Goal: Transaction & Acquisition: Purchase product/service

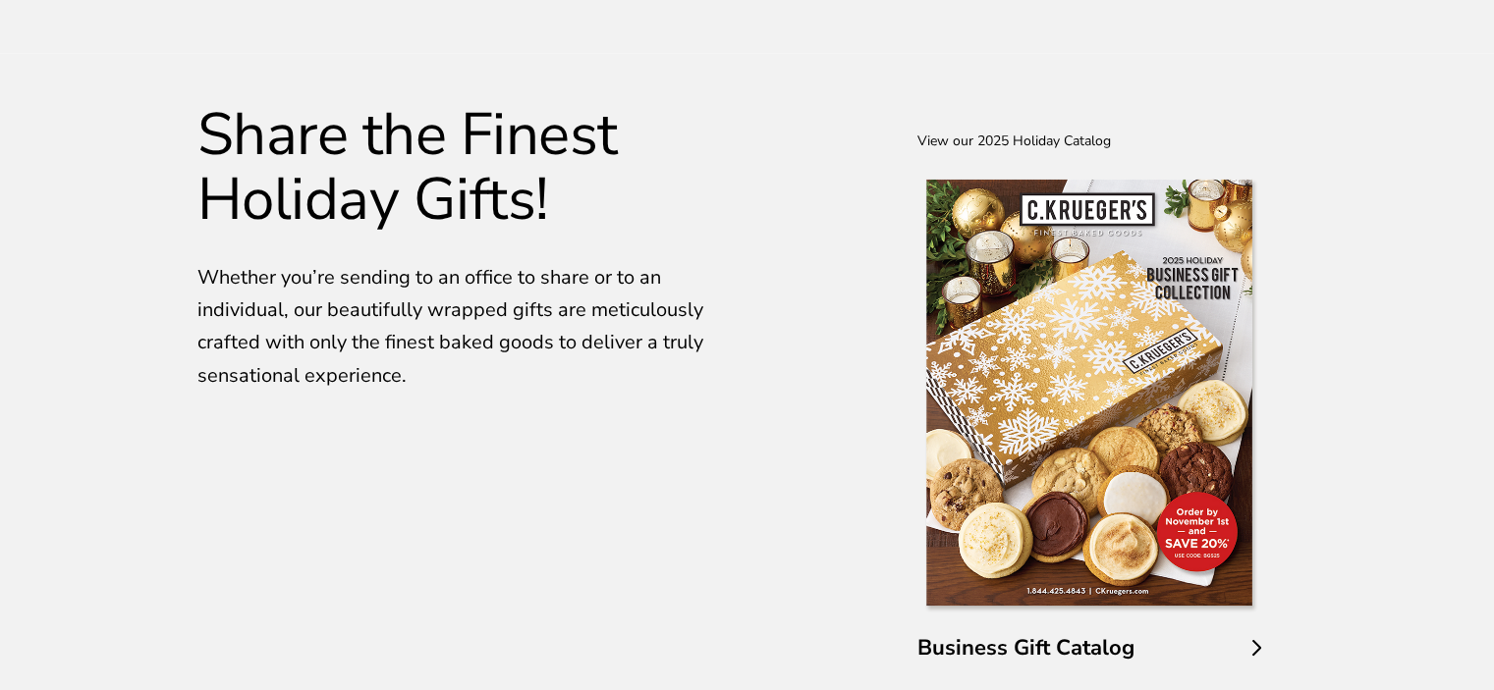
scroll to position [3736, 0]
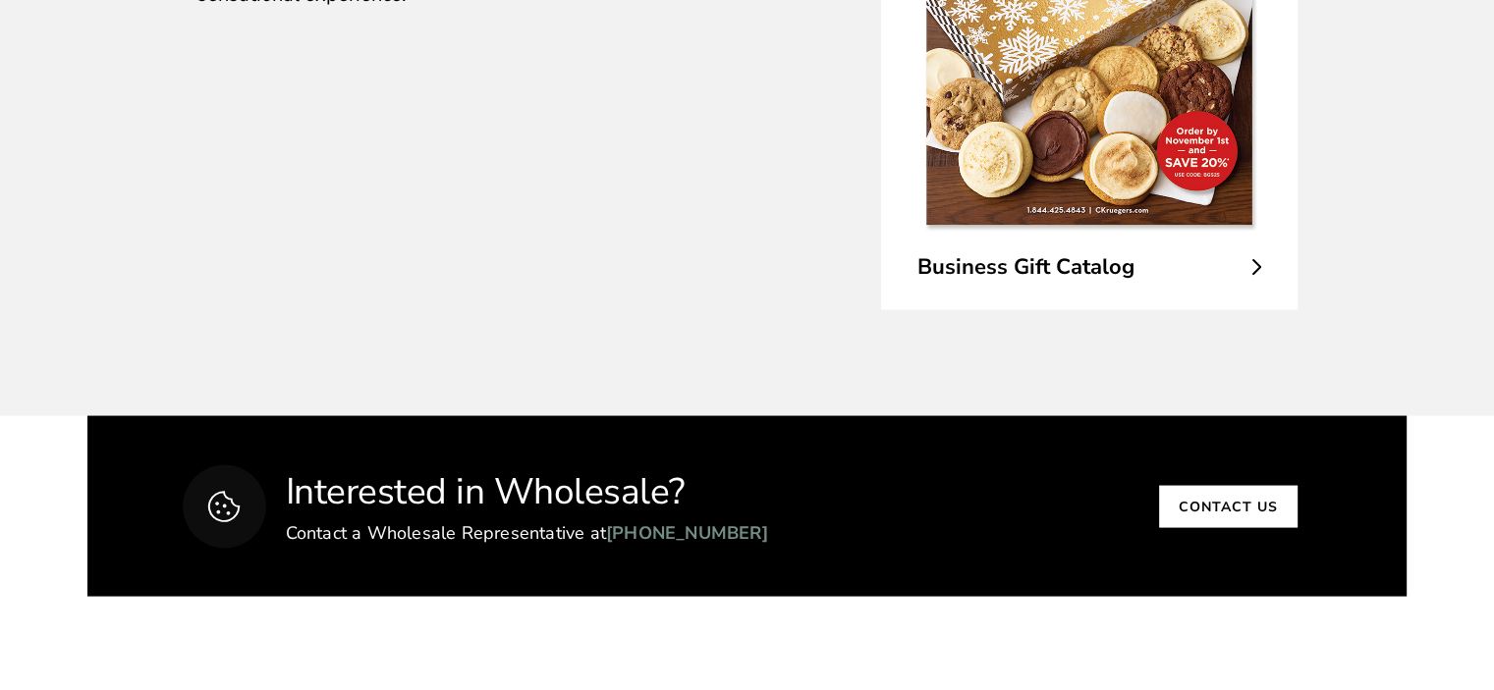
click at [1074, 267] on span "Business Gift Catalog" at bounding box center [1089, 267] width 344 height 30
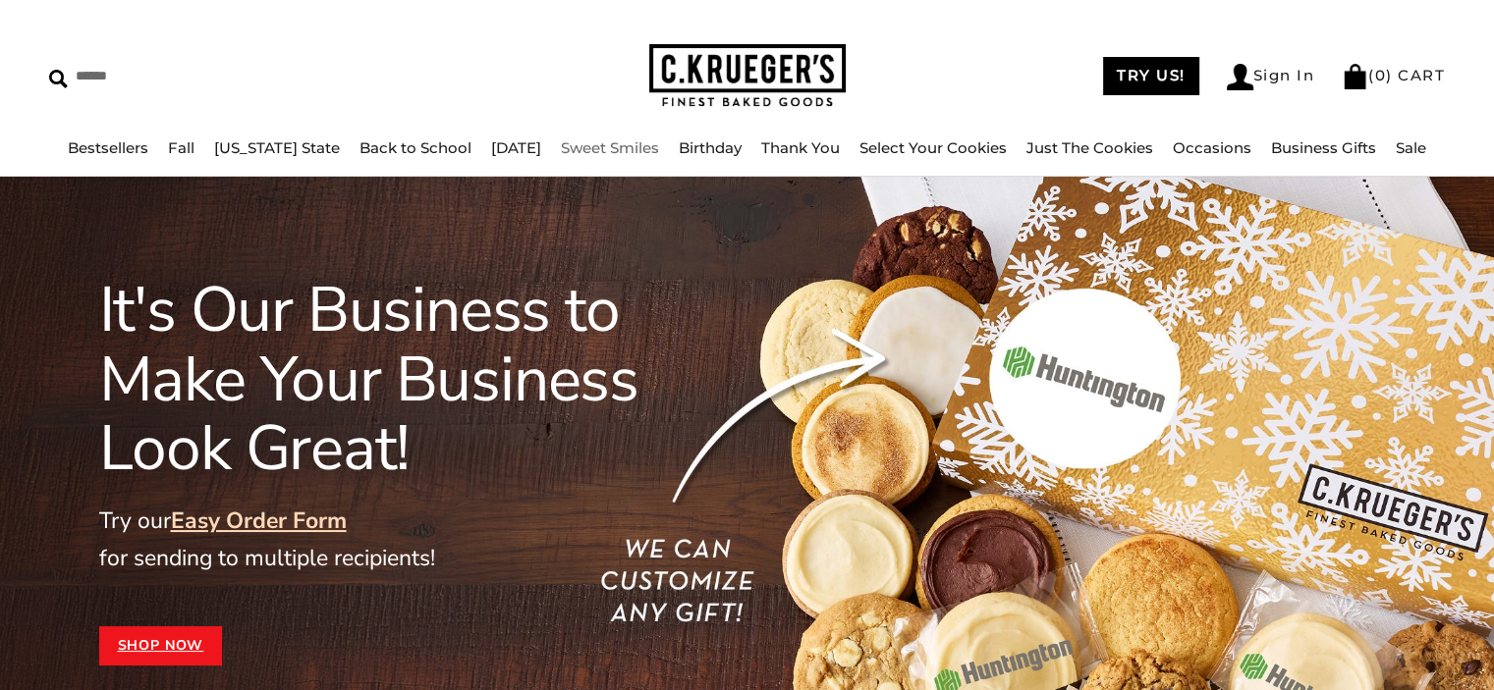
click at [606, 150] on link "Sweet Smiles" at bounding box center [610, 147] width 98 height 19
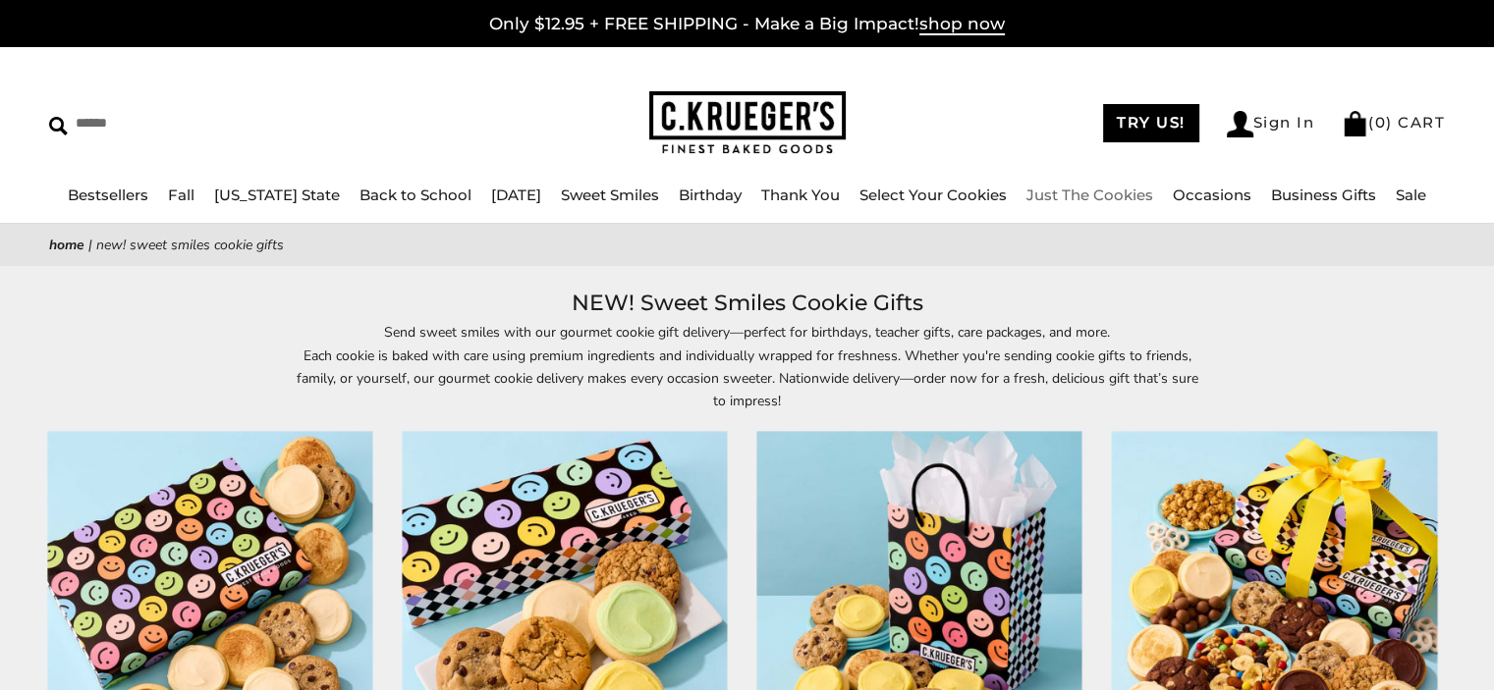
click at [1092, 192] on link "Just The Cookies" at bounding box center [1089, 195] width 127 height 19
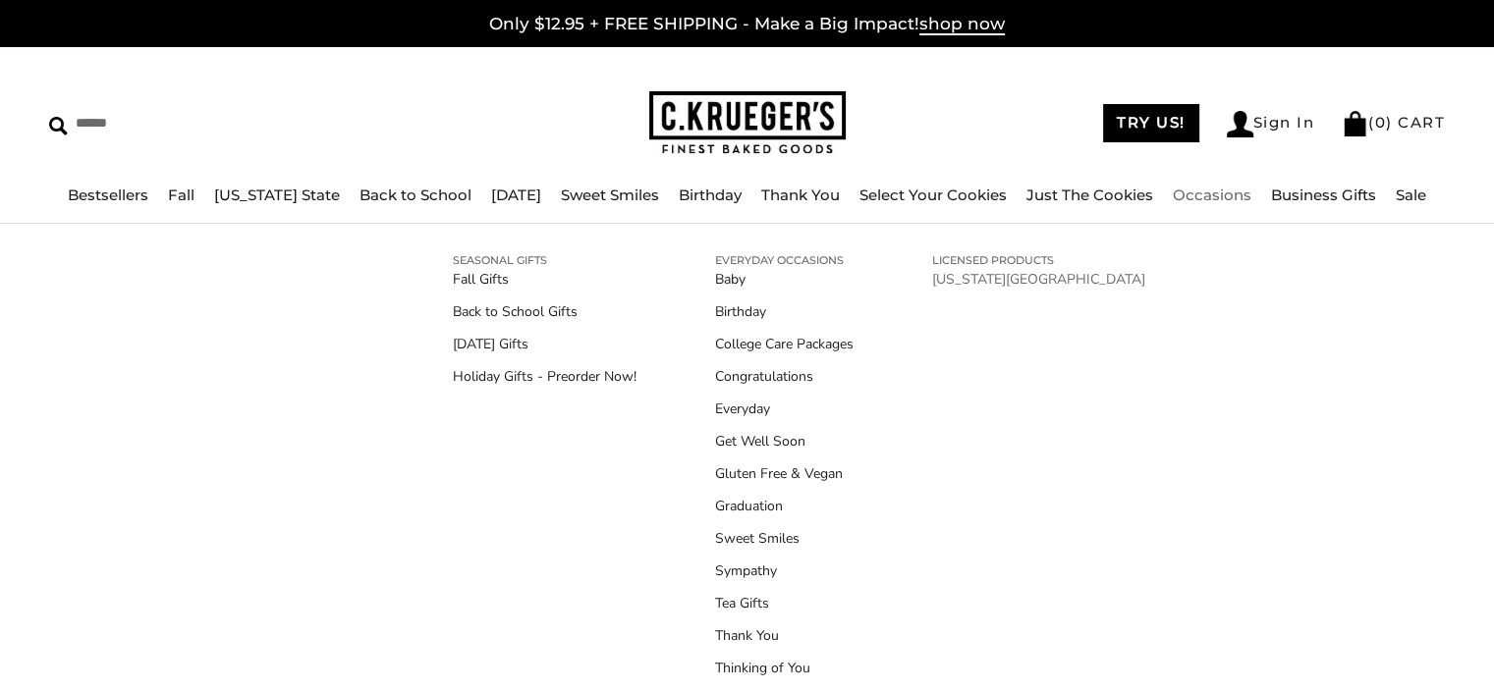
click at [1041, 279] on link "[US_STATE][GEOGRAPHIC_DATA]" at bounding box center [1038, 279] width 213 height 21
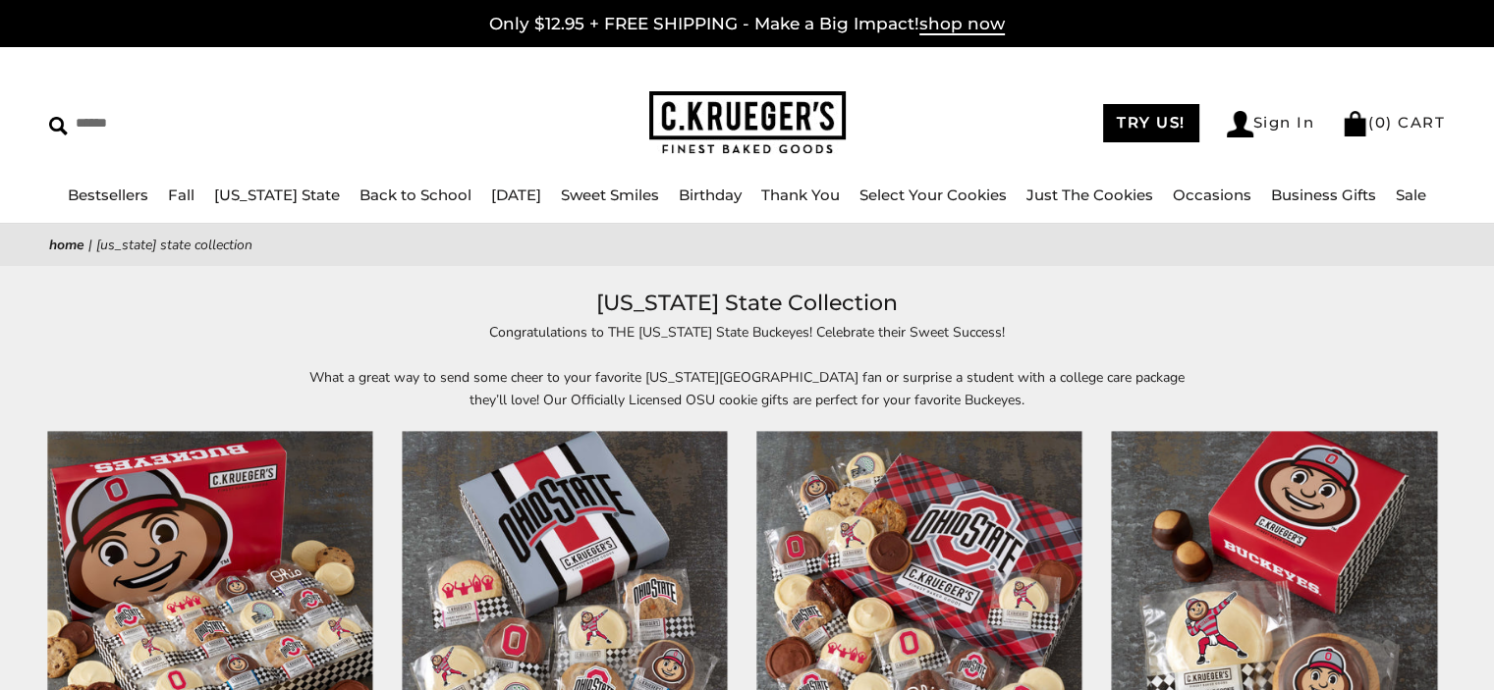
click at [116, 210] on ul "Bestsellers Fall NEW! Cozy Autumn Fall Celebration Watercolor Pumpkin Fall Plai…" at bounding box center [747, 205] width 1494 height 44
click at [116, 200] on link "Bestsellers" at bounding box center [108, 195] width 81 height 19
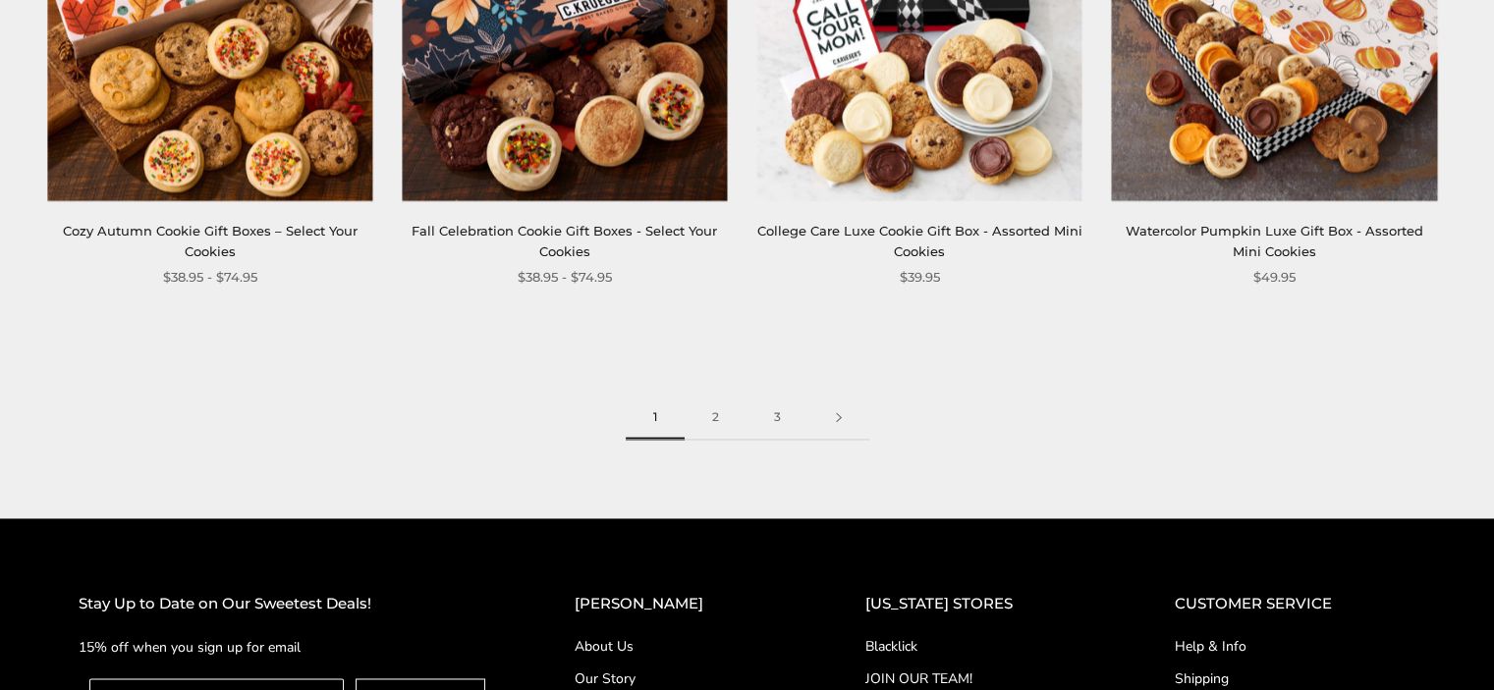
scroll to position [2863, 0]
click at [213, 169] on img at bounding box center [209, 37] width 325 height 325
